Goal: Answer question/provide support

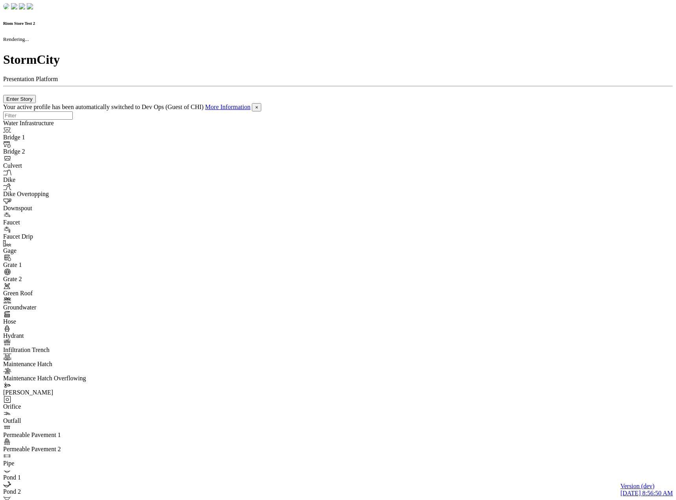
checkbox input "true"
checkbox input "false"
checkbox input "true"
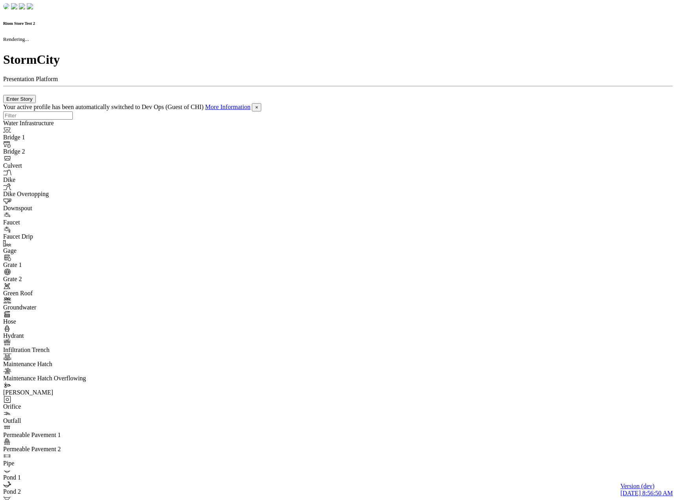
checkbox input "true"
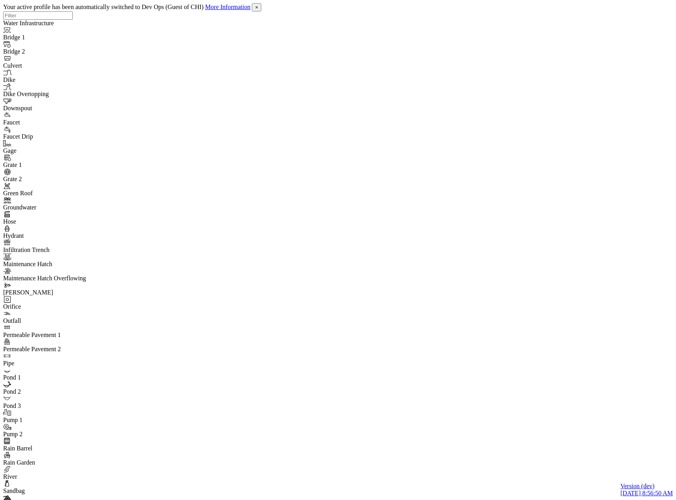
drag, startPoint x: 230, startPoint y: 161, endPoint x: 215, endPoint y: 159, distance: 15.1
